Goal: Task Accomplishment & Management: Use online tool/utility

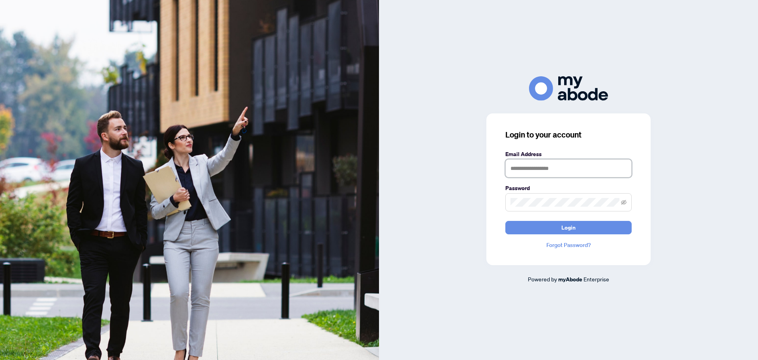
click at [573, 173] on input "text" at bounding box center [568, 168] width 126 height 18
type input "**********"
click at [578, 227] on button "Login" at bounding box center [568, 227] width 126 height 13
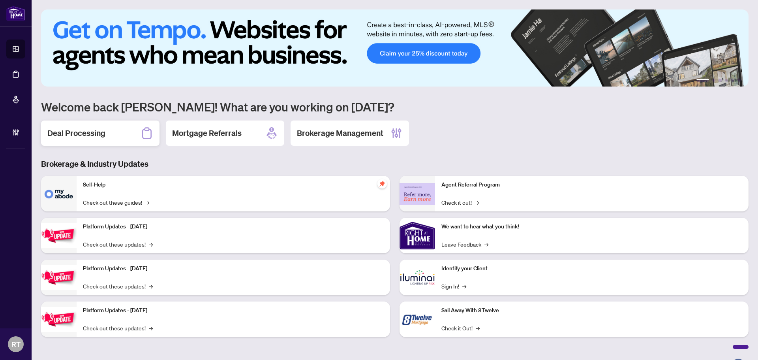
click at [85, 132] on h2 "Deal Processing" at bounding box center [76, 133] width 58 height 11
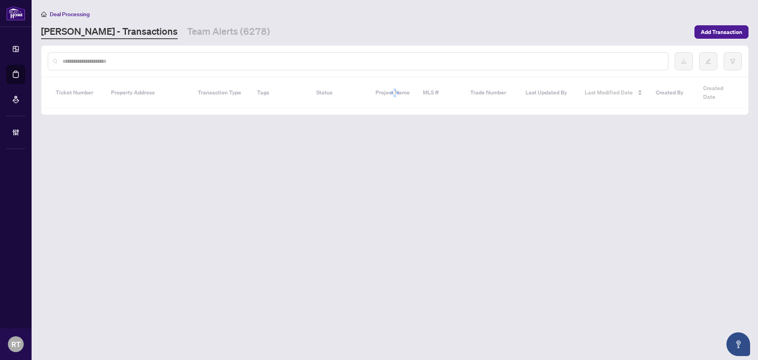
click at [171, 61] on input "text" at bounding box center [361, 61] width 599 height 9
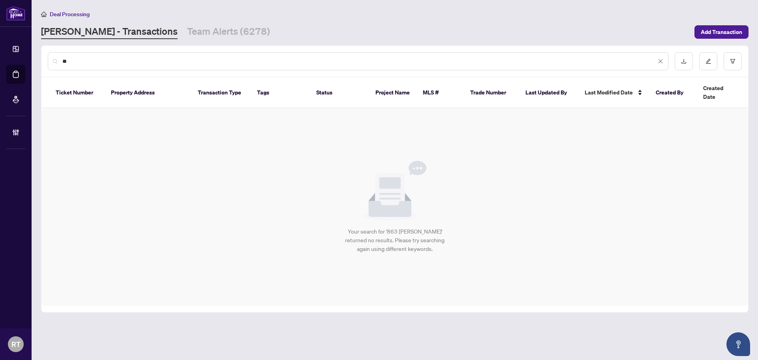
type input "*"
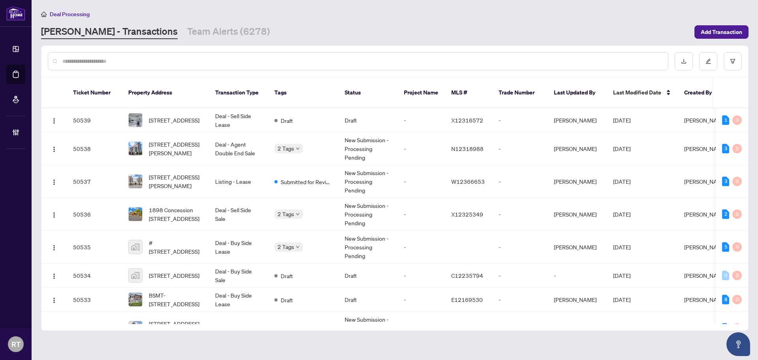
click at [241, 60] on input "text" at bounding box center [361, 61] width 599 height 9
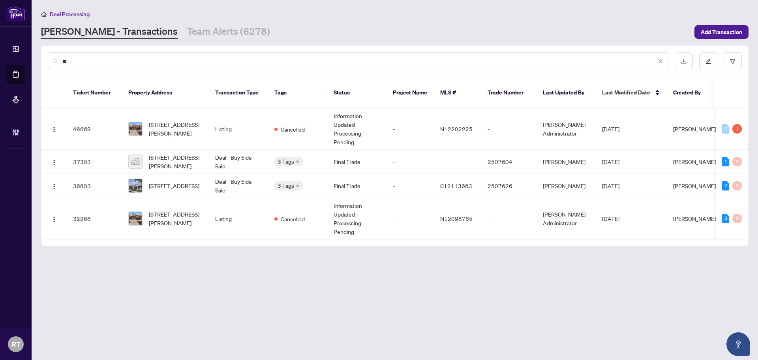
type input "*"
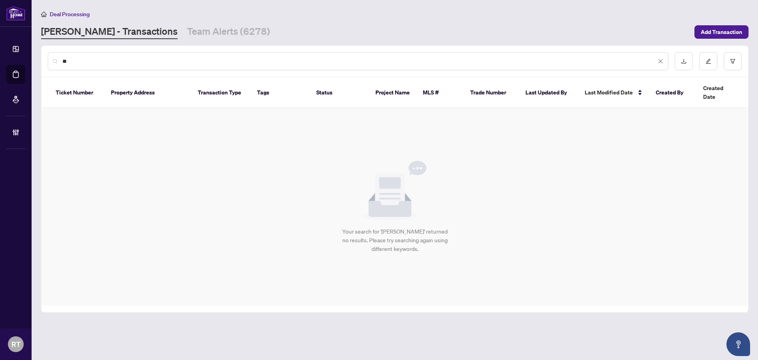
type input "*"
